Goal: Find specific page/section: Find specific page/section

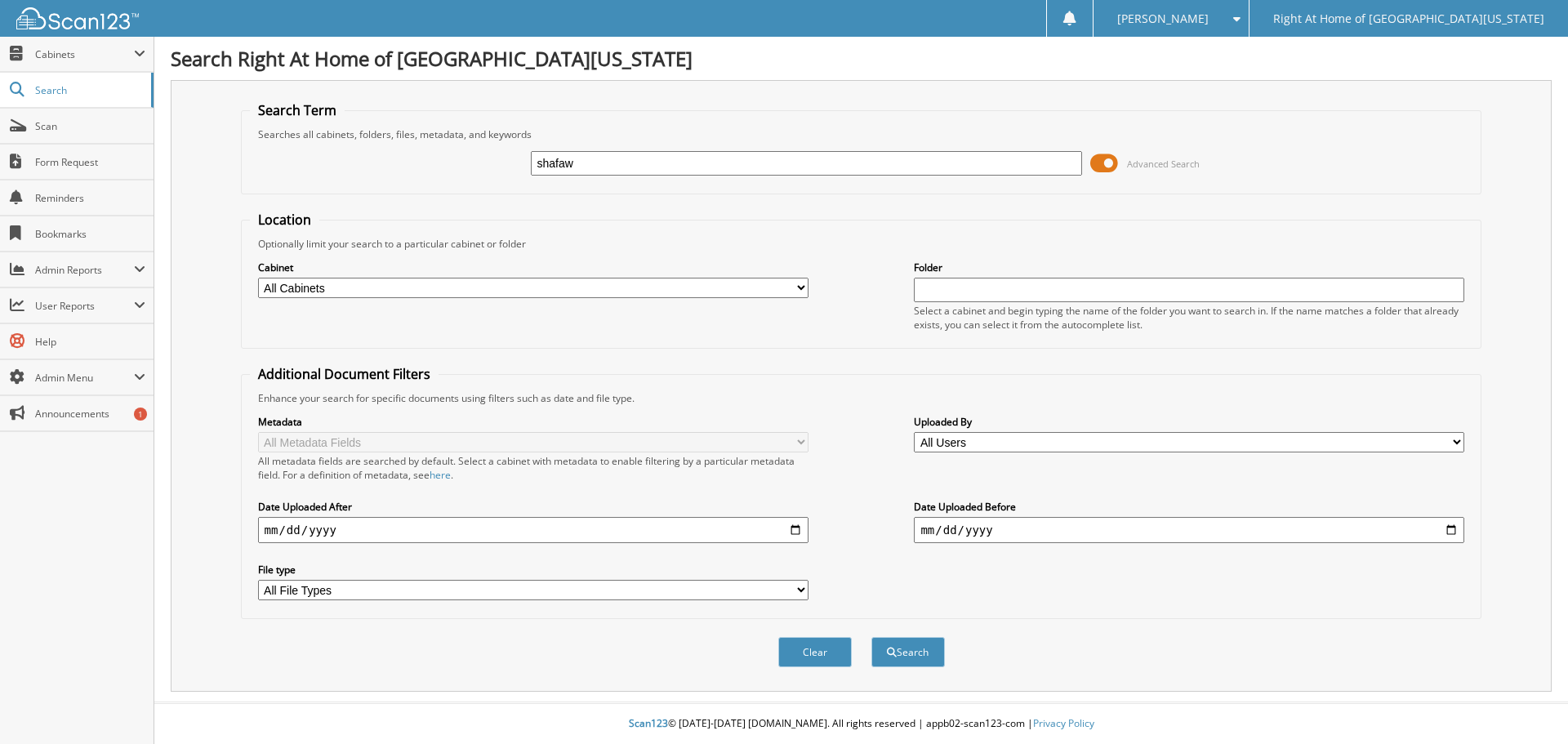
type input "shafaw"
click at [872, 637] on button "Search" at bounding box center [908, 652] width 74 height 31
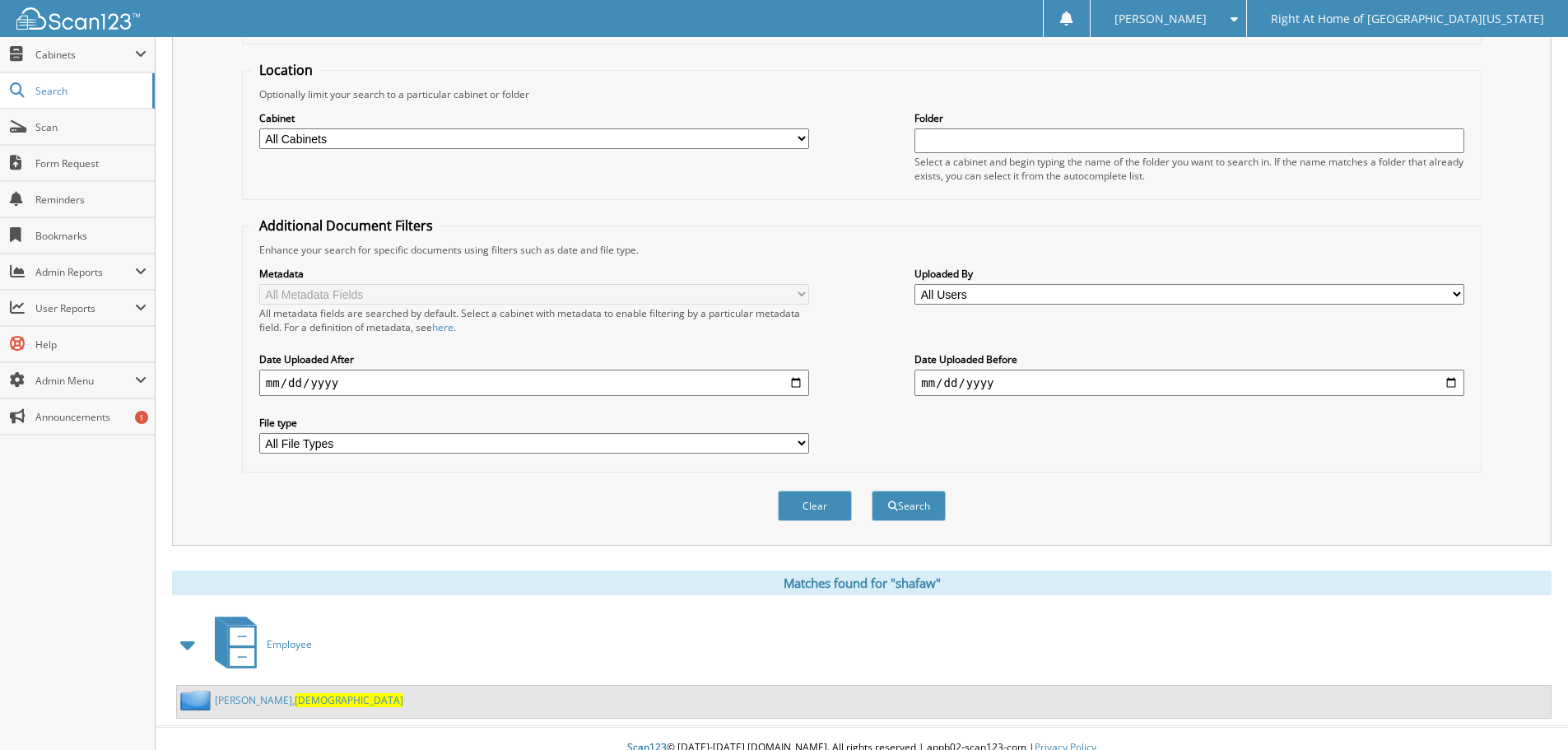
scroll to position [170, 0]
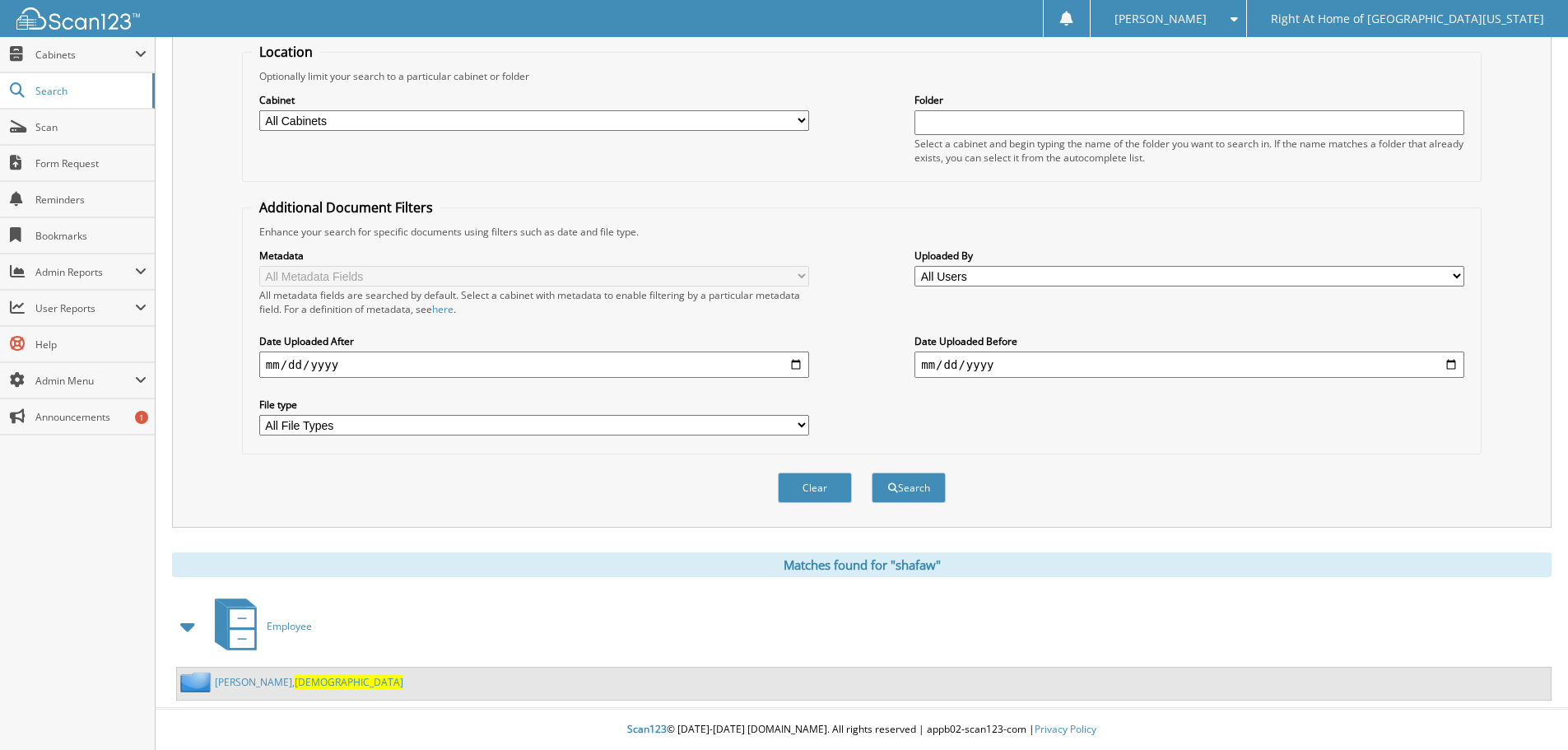
click at [281, 672] on div "Abubakar, Shafaw" at bounding box center [289, 682] width 226 height 21
click at [294, 682] on span "Shafaw" at bounding box center [349, 682] width 108 height 14
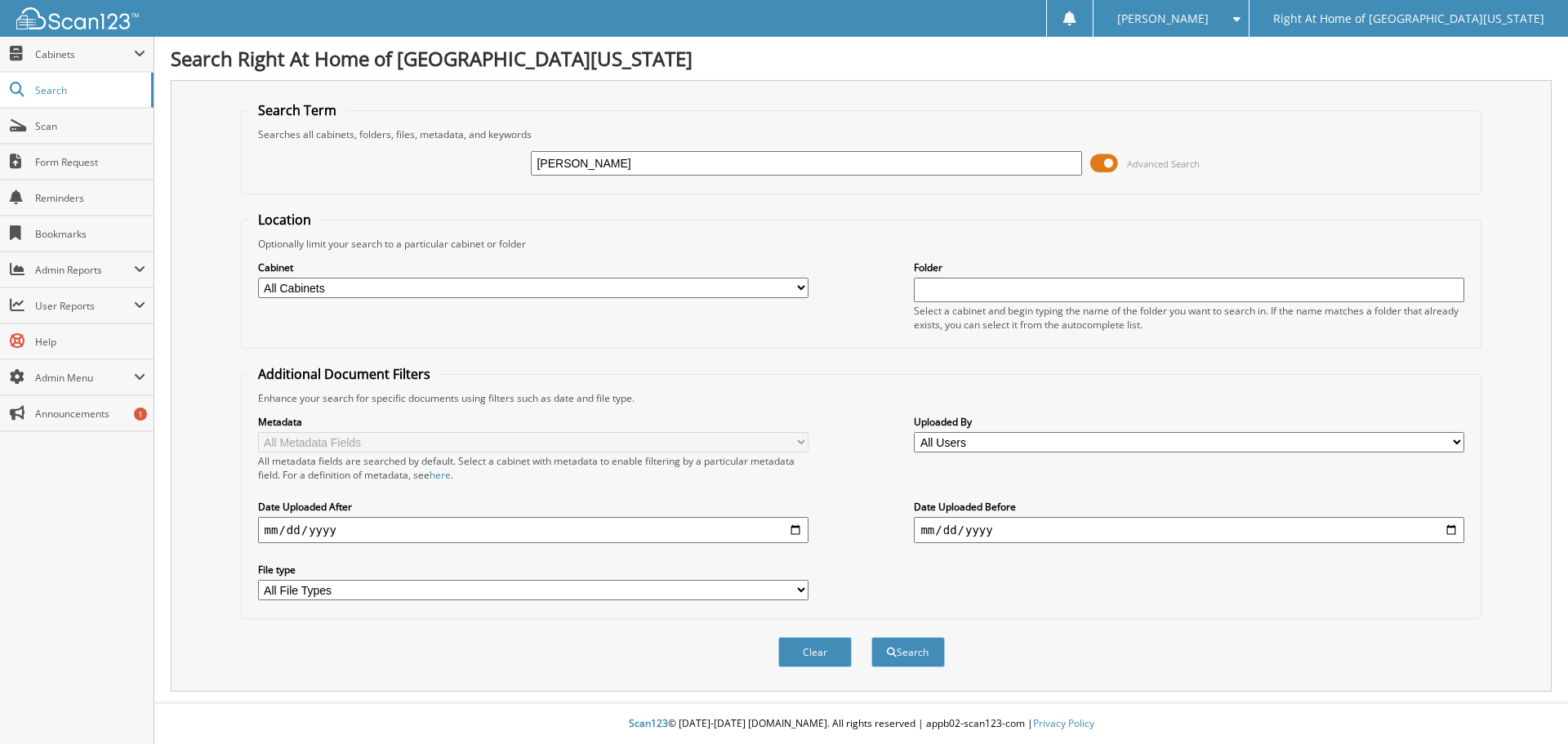
type input "bertha osafo"
click at [927, 658] on button "Search" at bounding box center [908, 652] width 74 height 31
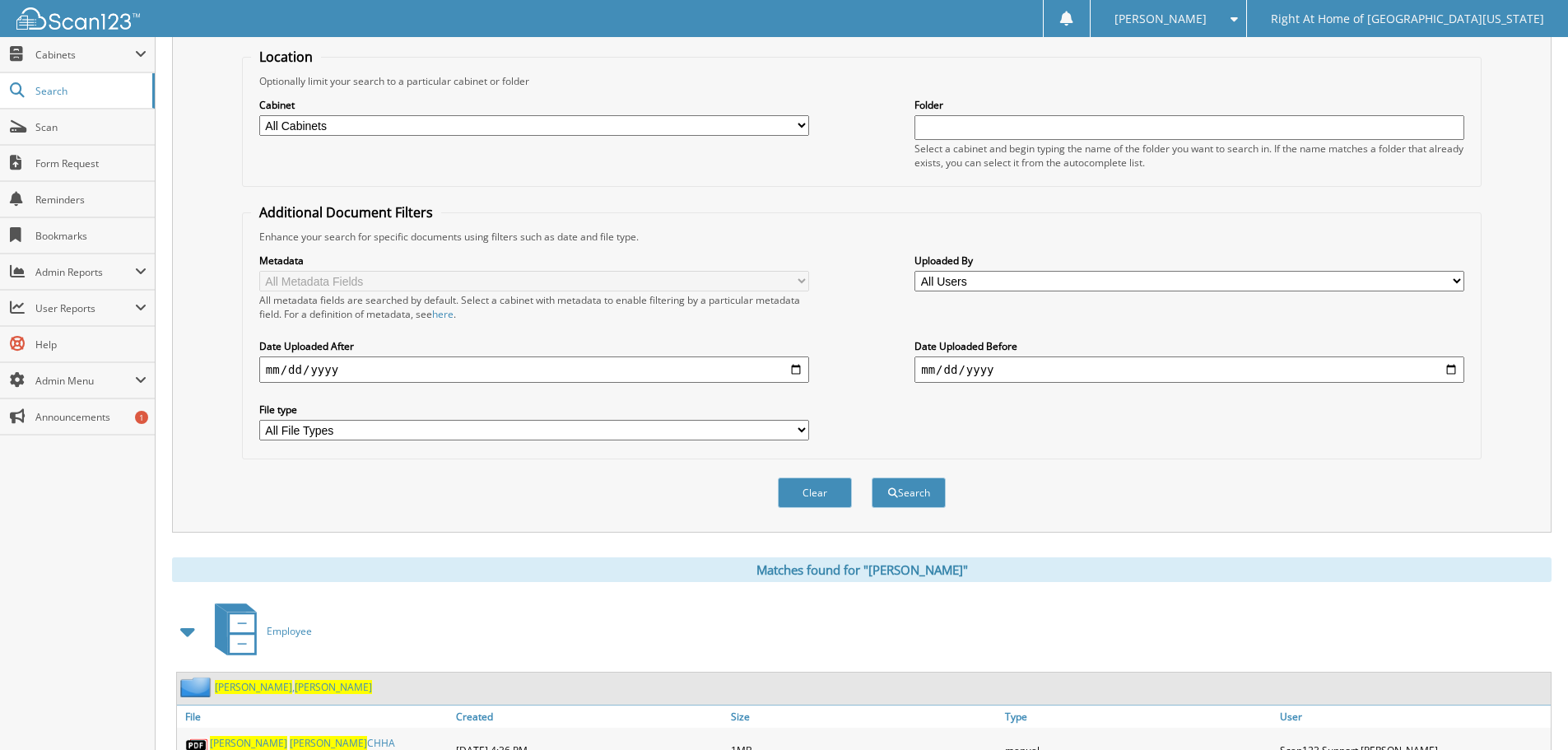
click at [242, 683] on link "Osafo , Bertha" at bounding box center [294, 687] width 157 height 14
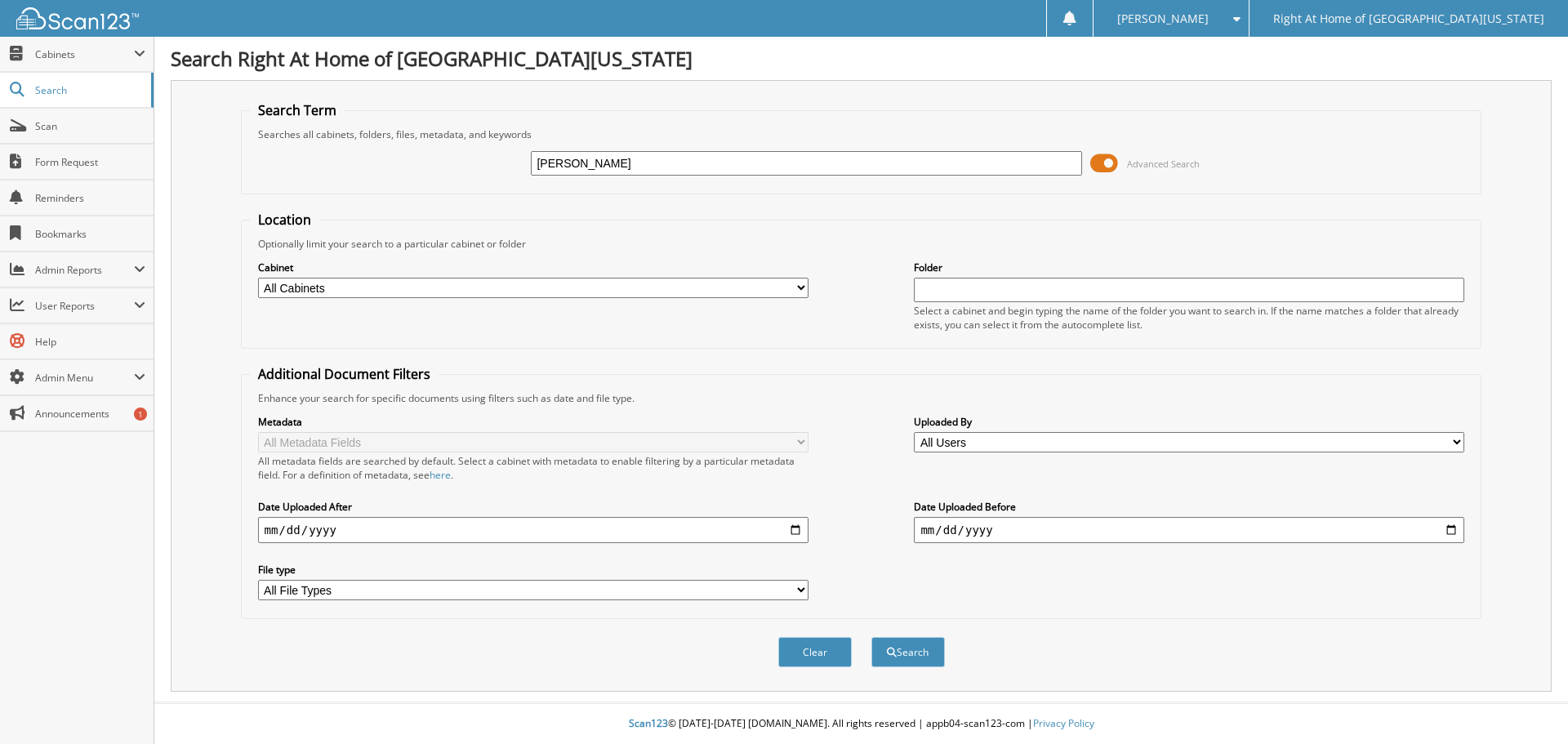
type input "rosina"
click at [872, 637] on button "Search" at bounding box center [908, 652] width 74 height 31
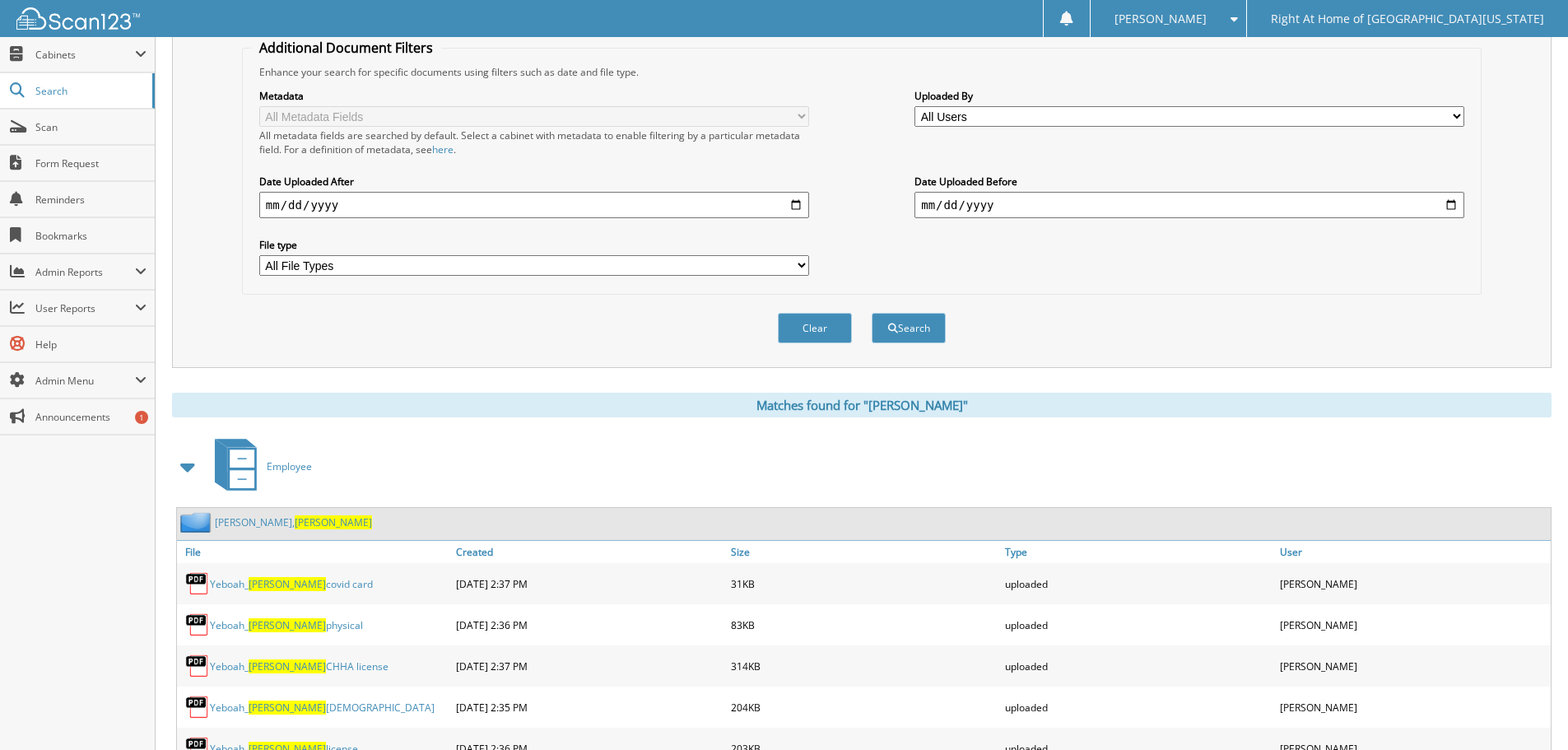
click at [294, 517] on span "Rosina" at bounding box center [333, 522] width 78 height 14
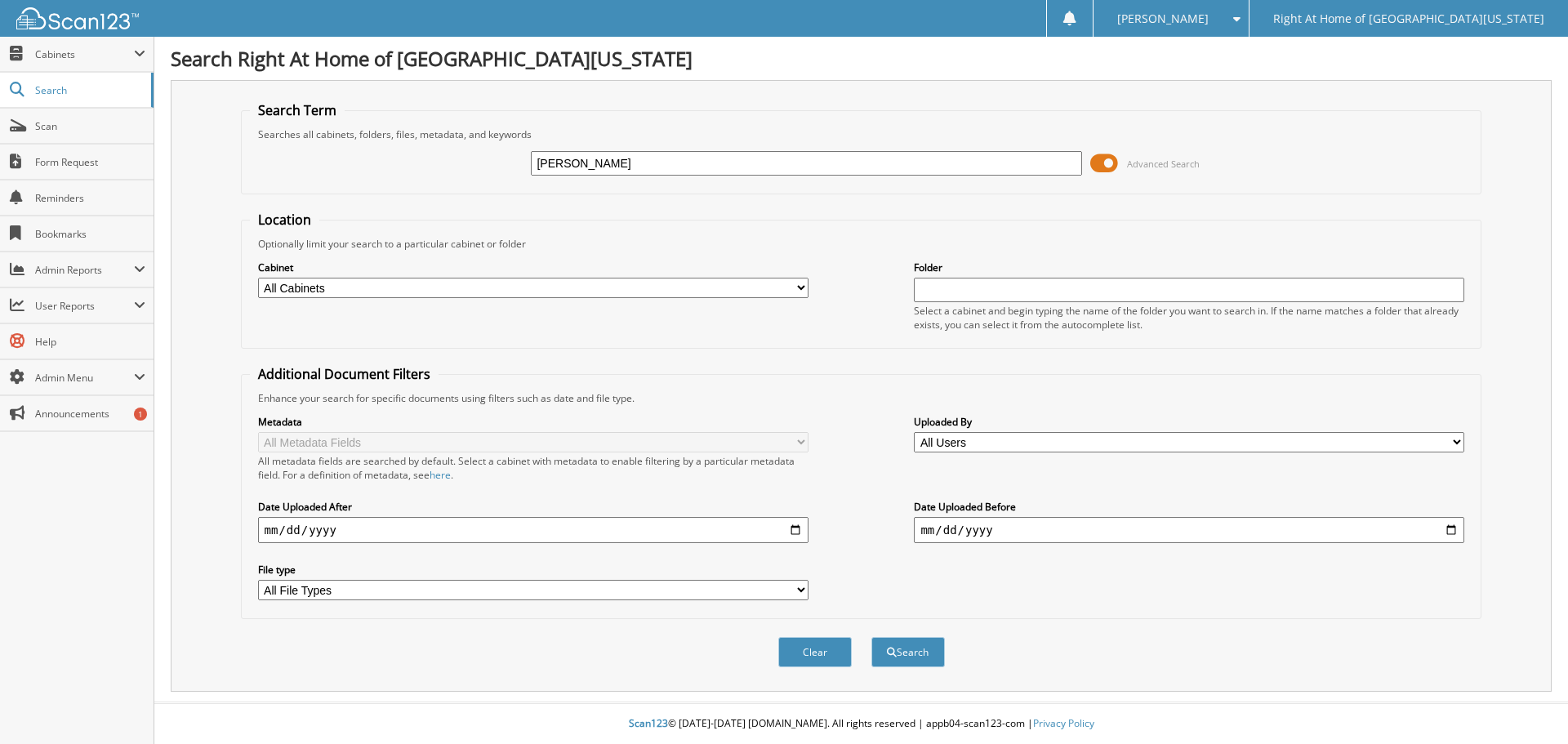
type input "joseph nakibinge"
click at [919, 641] on button "Search" at bounding box center [908, 652] width 74 height 31
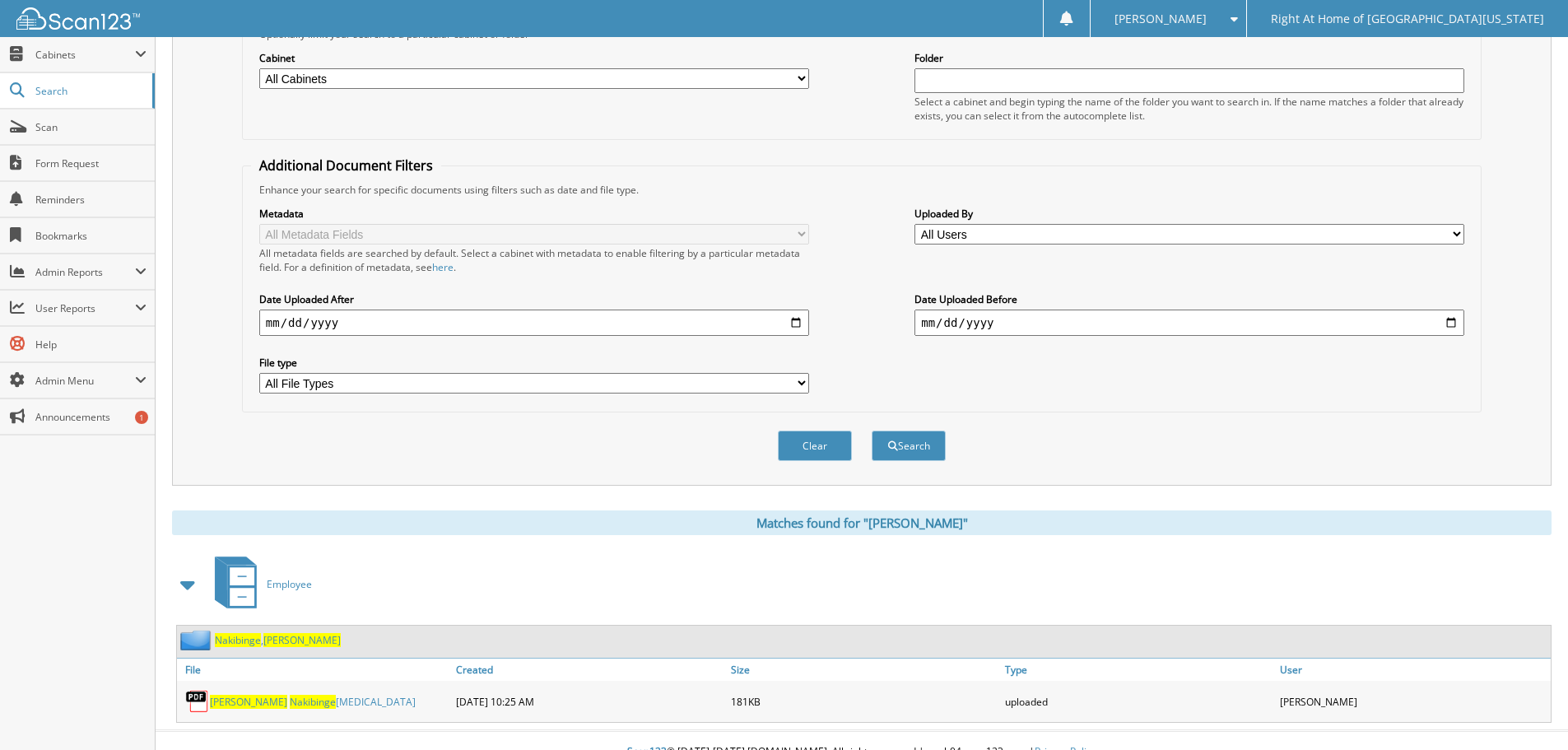
scroll to position [234, 0]
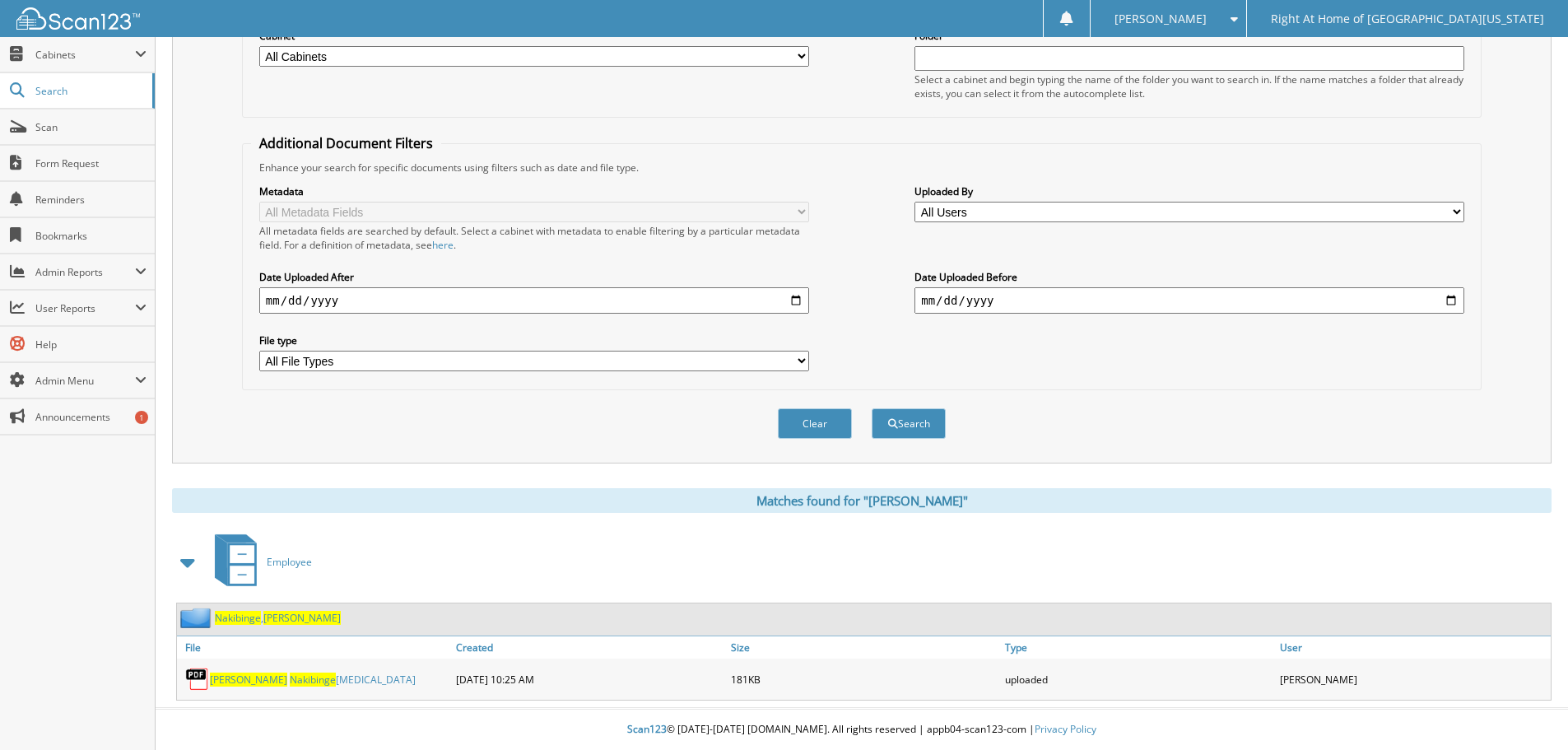
click at [265, 613] on link "[PERSON_NAME]" at bounding box center [278, 617] width 126 height 14
